Goal: Information Seeking & Learning: Learn about a topic

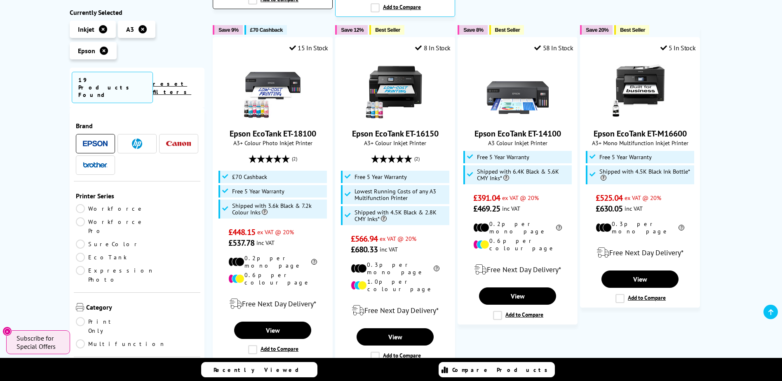
scroll to position [536, 0]
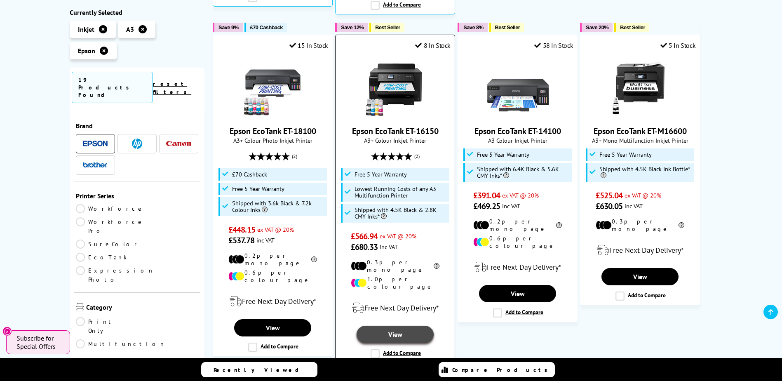
click at [390, 326] on link "View" at bounding box center [395, 334] width 77 height 17
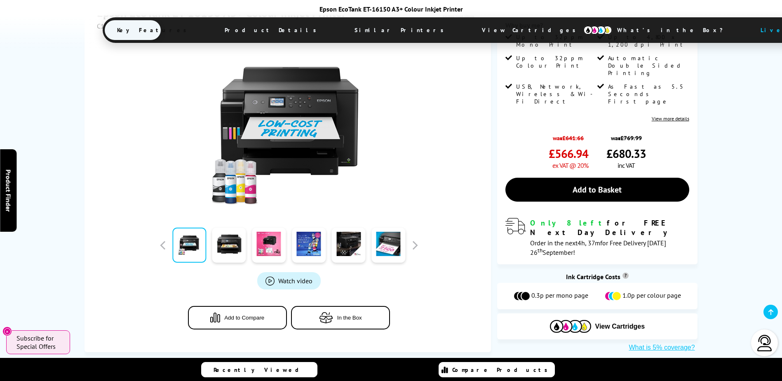
scroll to position [216, 0]
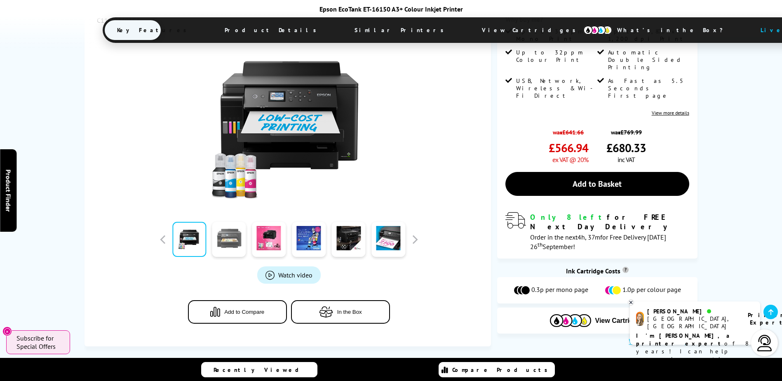
click at [230, 222] on link at bounding box center [229, 239] width 34 height 35
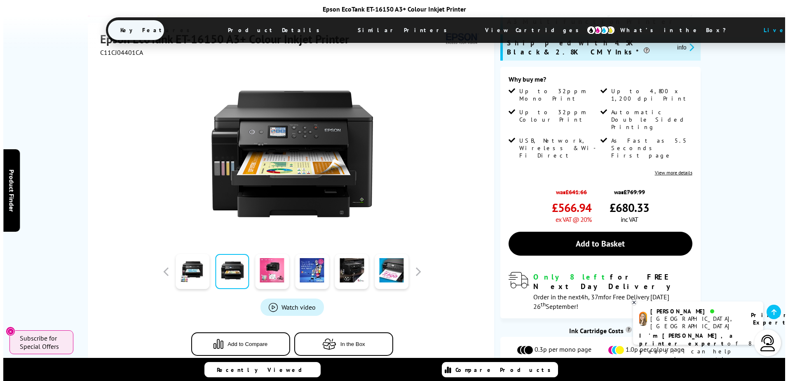
scroll to position [155, 0]
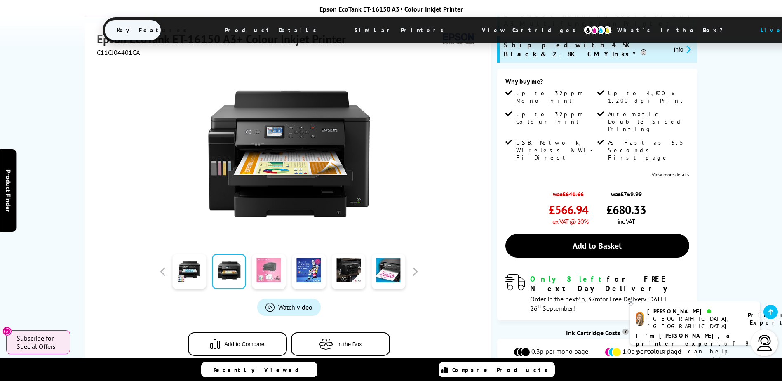
click at [273, 256] on link at bounding box center [269, 271] width 34 height 35
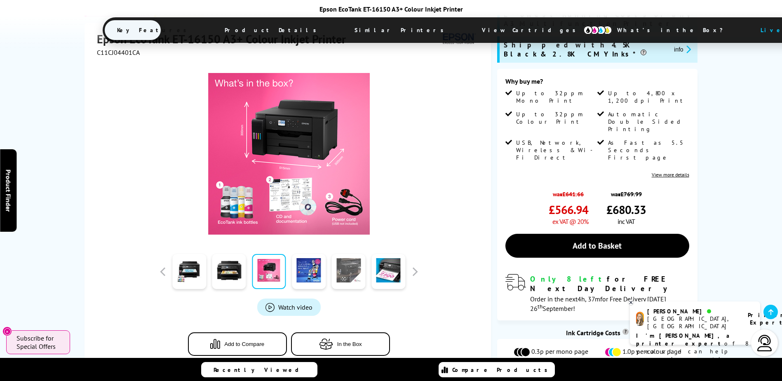
click at [361, 257] on link at bounding box center [349, 271] width 34 height 35
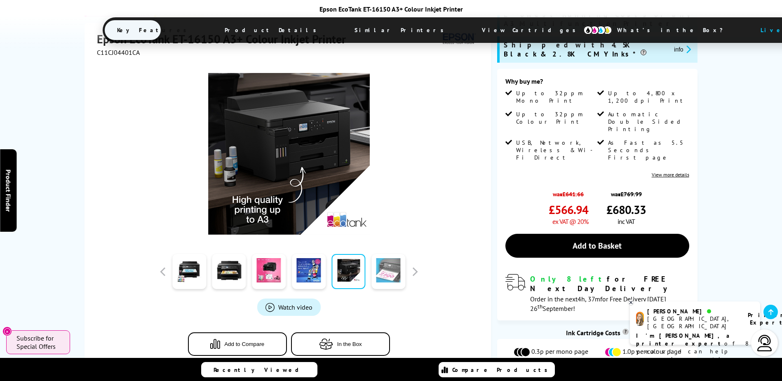
click at [383, 255] on link at bounding box center [389, 271] width 34 height 35
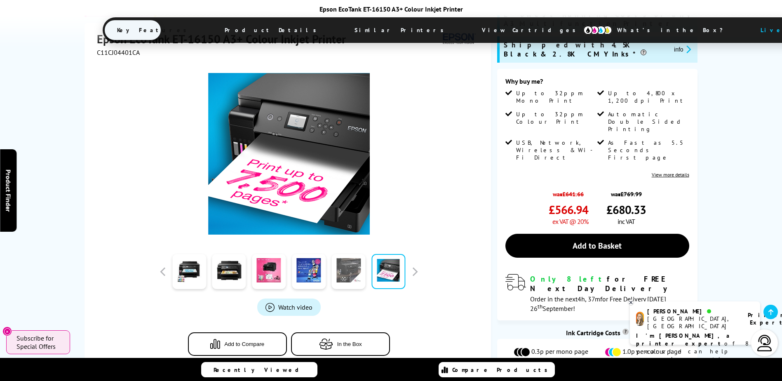
click at [350, 257] on link at bounding box center [349, 271] width 34 height 35
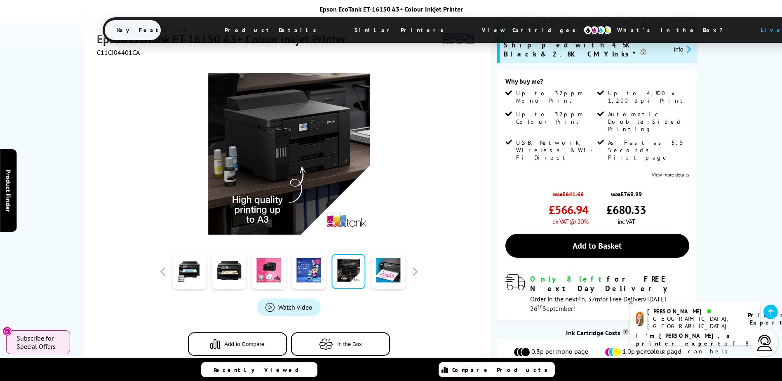
click at [300, 303] on span "Watch video" at bounding box center [295, 307] width 34 height 8
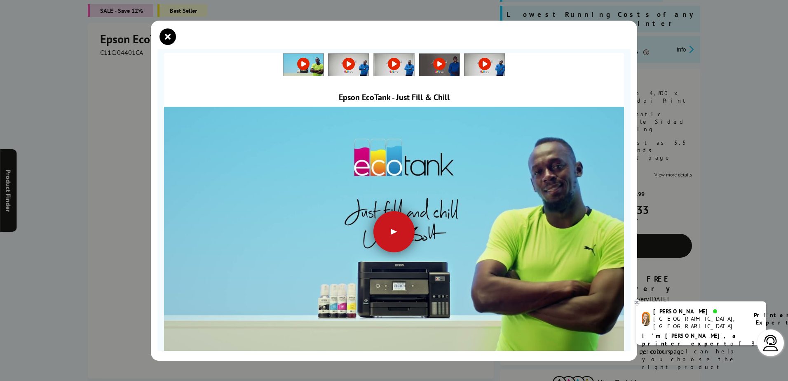
click at [389, 231] on div at bounding box center [394, 231] width 41 height 41
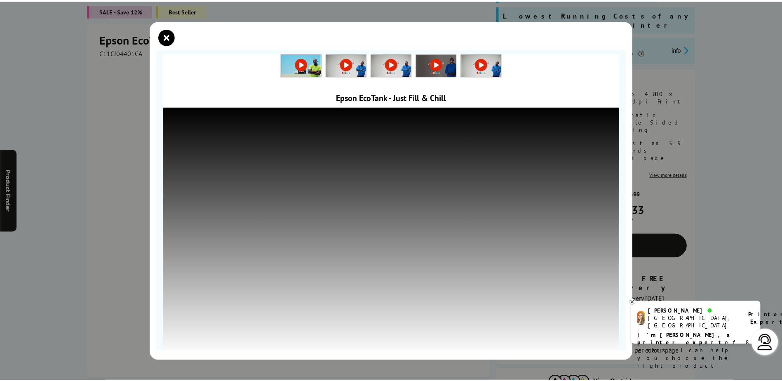
scroll to position [2, 0]
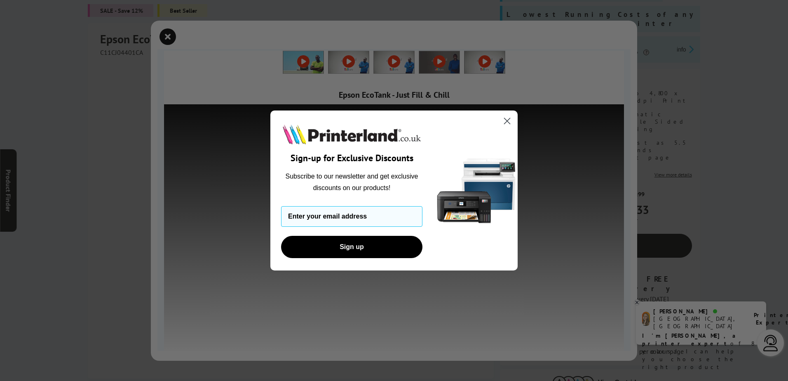
click at [505, 122] on circle "Close dialog" at bounding box center [508, 121] width 14 height 14
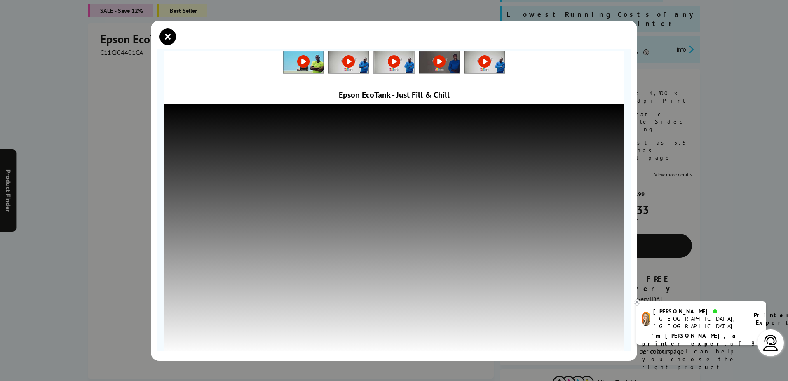
click at [346, 63] on link at bounding box center [349, 61] width 40 height 8
click at [393, 61] on link at bounding box center [394, 61] width 40 height 8
click at [431, 64] on link at bounding box center [439, 61] width 40 height 8
click at [482, 61] on link at bounding box center [485, 61] width 40 height 8
click at [171, 35] on icon "close modal" at bounding box center [168, 36] width 16 height 16
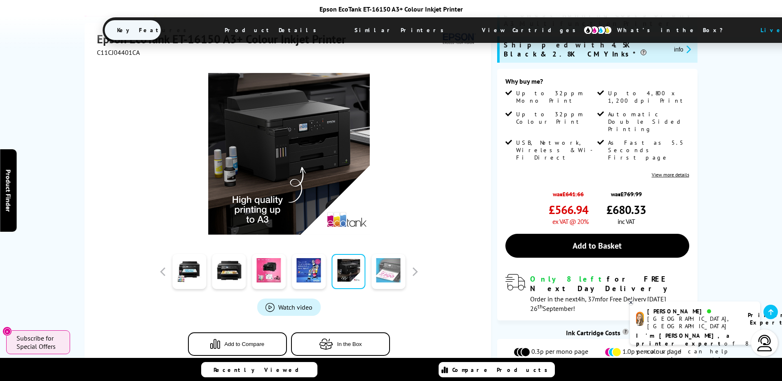
click at [387, 254] on link at bounding box center [389, 271] width 34 height 35
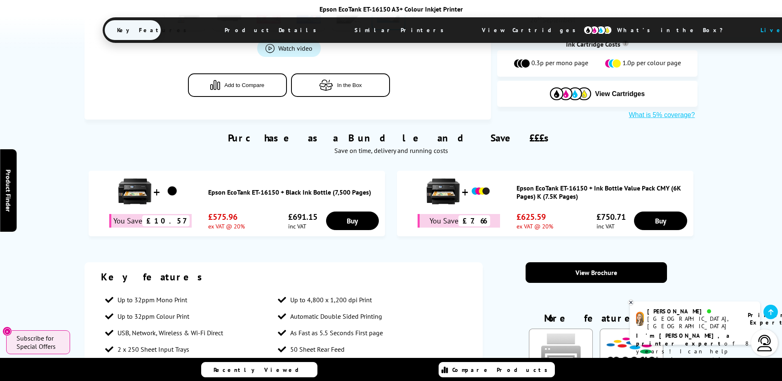
scroll to position [454, 0]
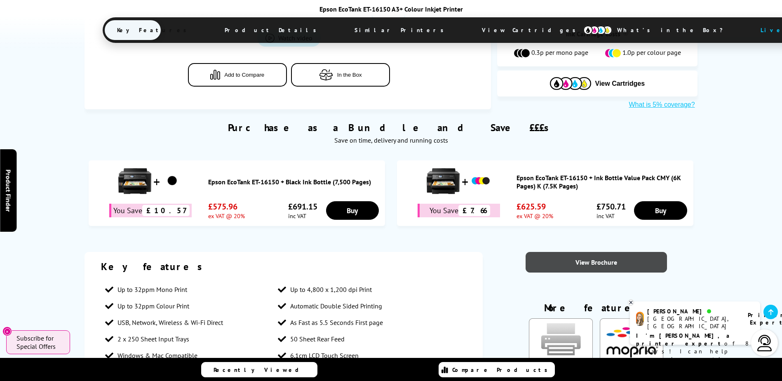
click at [595, 252] on link "View Brochure" at bounding box center [596, 262] width 141 height 21
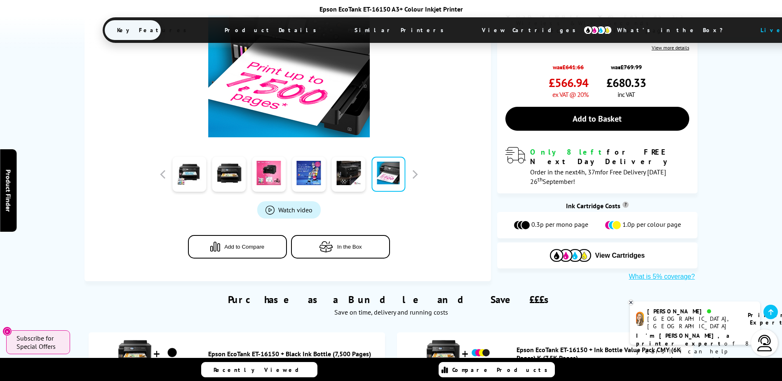
scroll to position [289, 0]
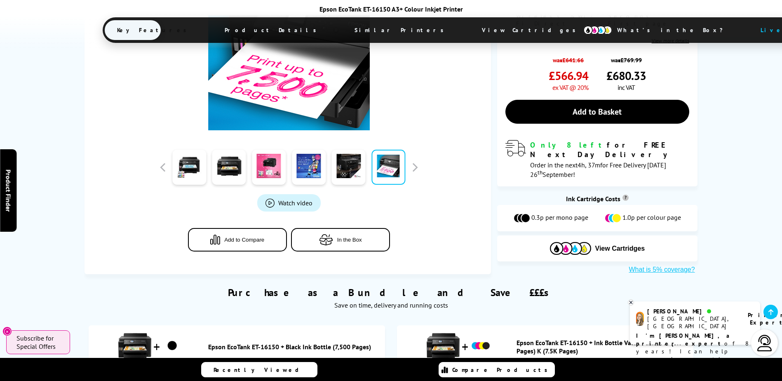
click at [261, 31] on span "Product Details" at bounding box center [272, 30] width 121 height 20
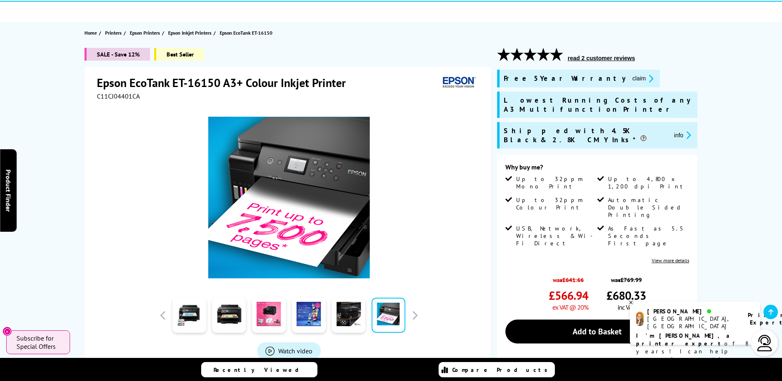
scroll to position [75, 0]
